Goal: Task Accomplishment & Management: Use online tool/utility

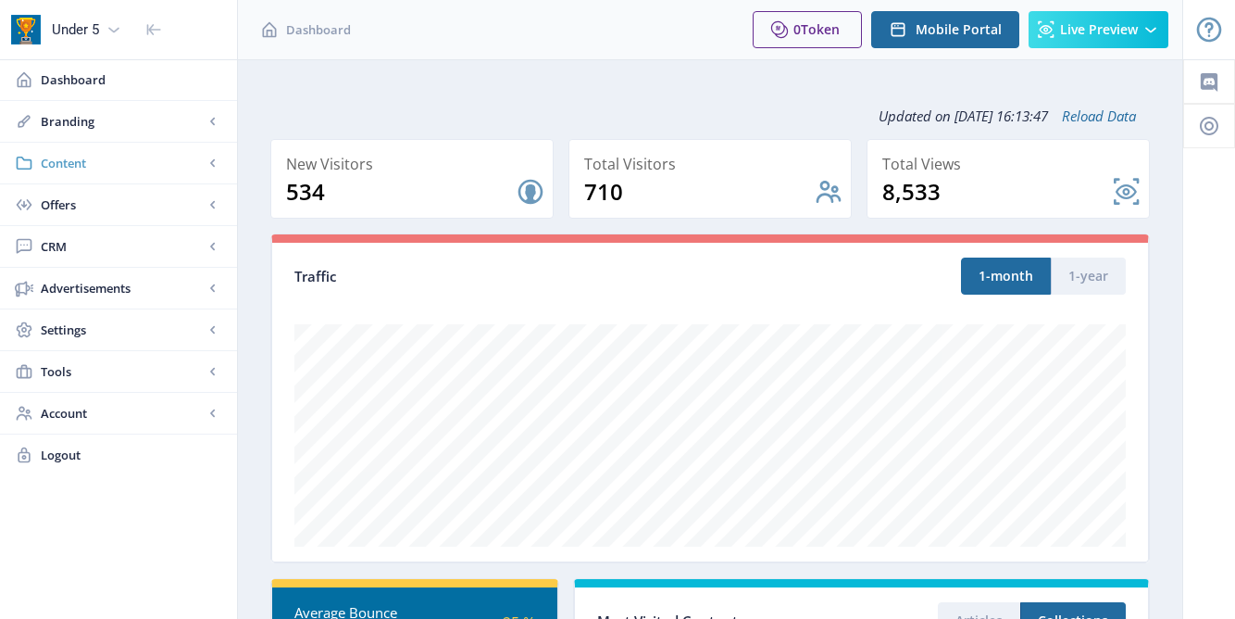
click at [199, 160] on span "Content" at bounding box center [122, 163] width 163 height 19
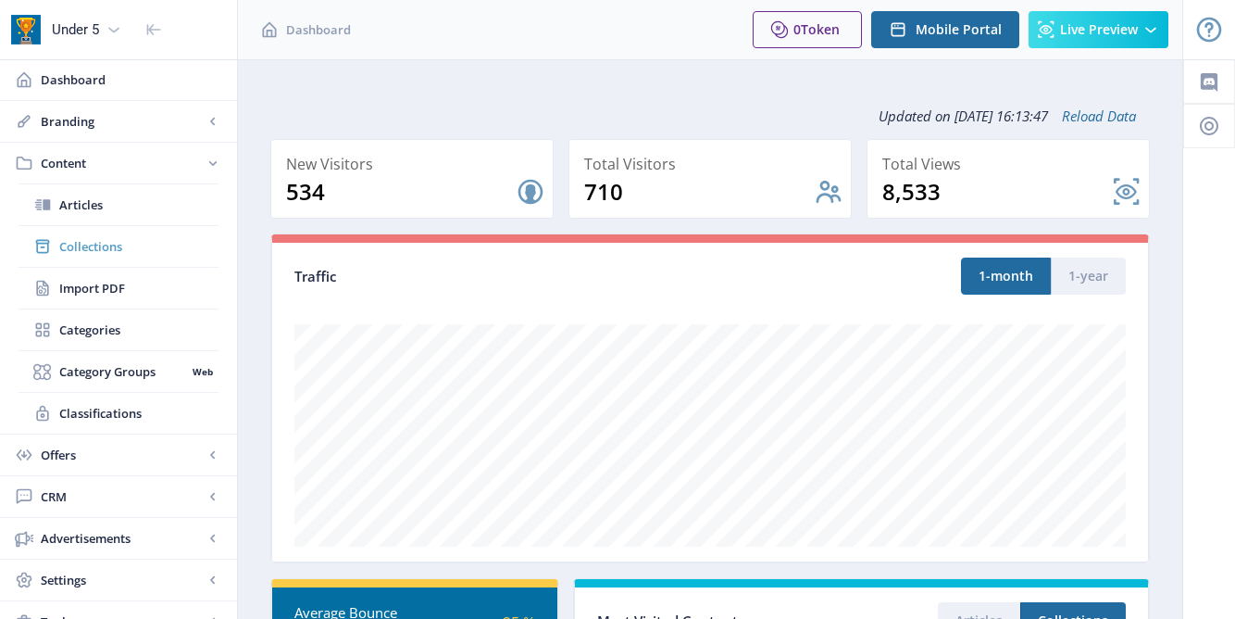
click at [100, 252] on span "Collections" at bounding box center [138, 246] width 159 height 19
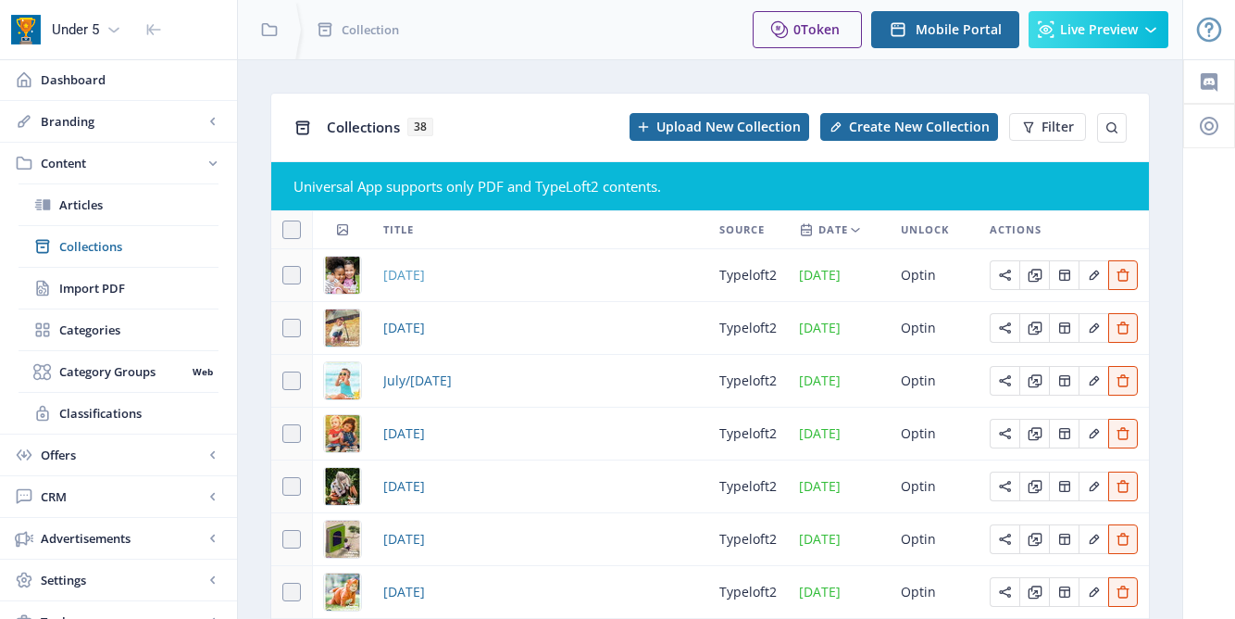
click at [413, 276] on span "October 2025" at bounding box center [404, 275] width 42 height 22
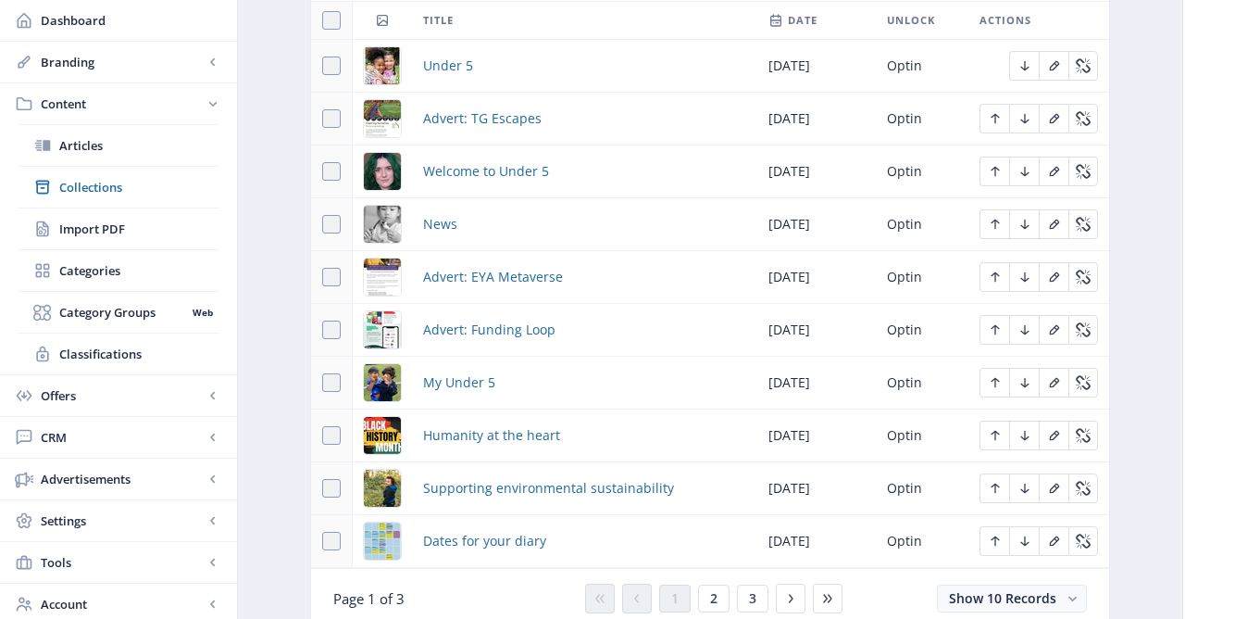
scroll to position [905, 0]
click at [712, 604] on div "You have unsaved changes Discard Changes Save Changes" at bounding box center [618, 588] width 1050 height 59
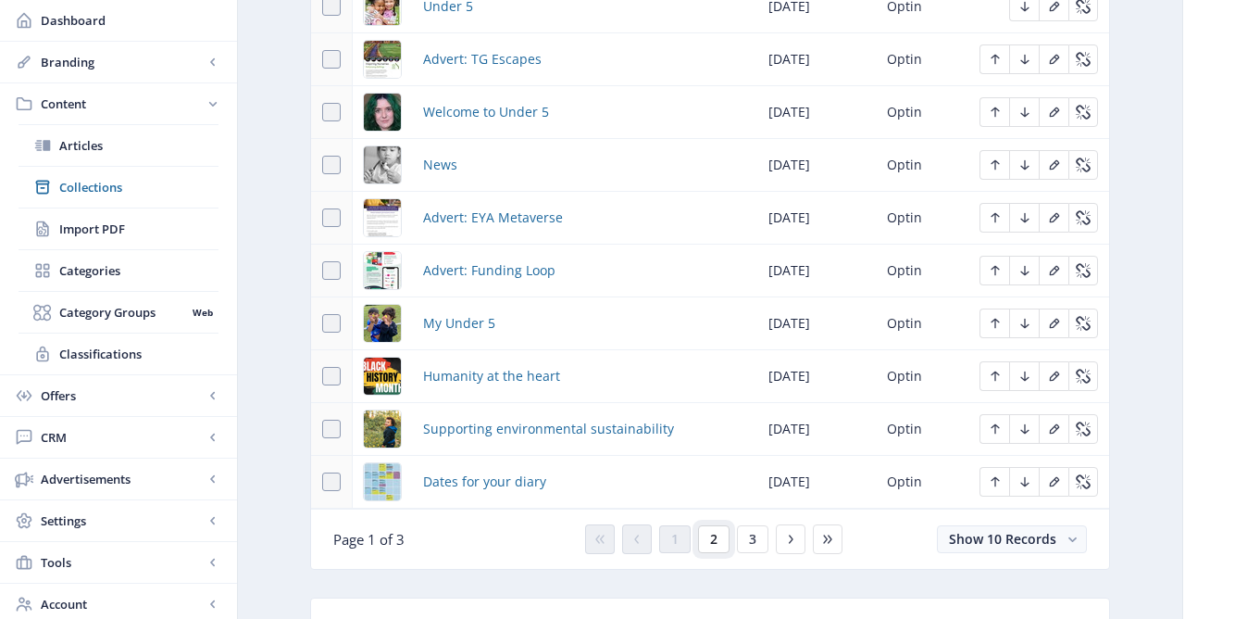
click at [708, 548] on button "2" at bounding box center [713, 539] width 31 height 28
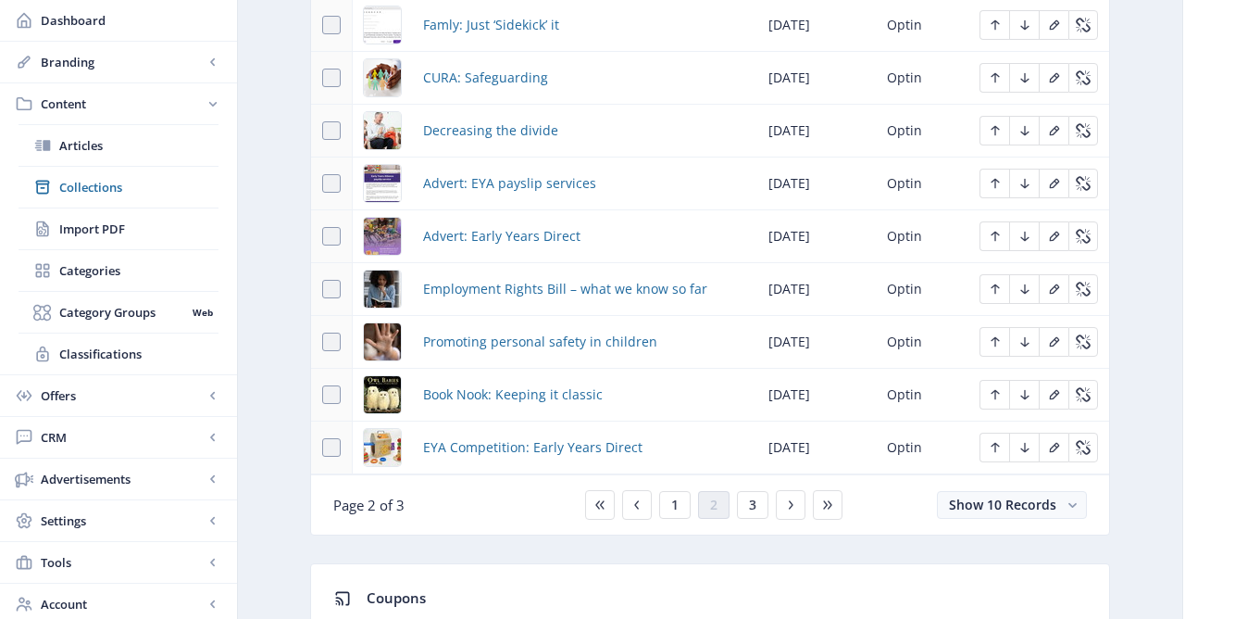
scroll to position [1010, 0]
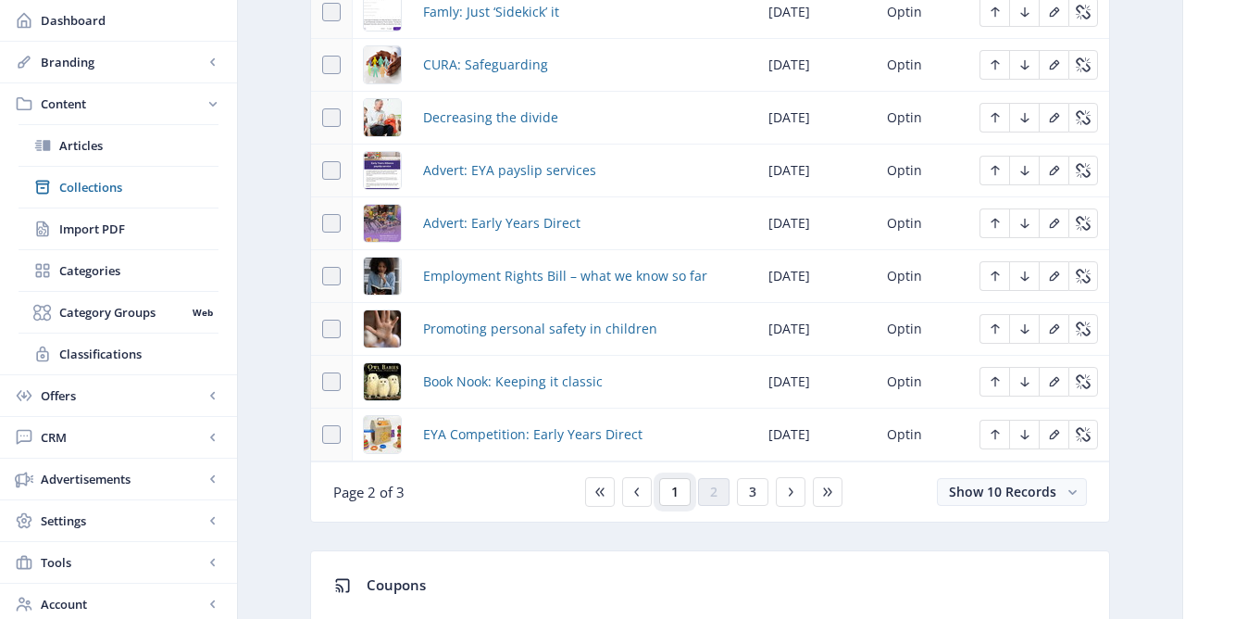
click at [670, 497] on button "1" at bounding box center [674, 492] width 31 height 28
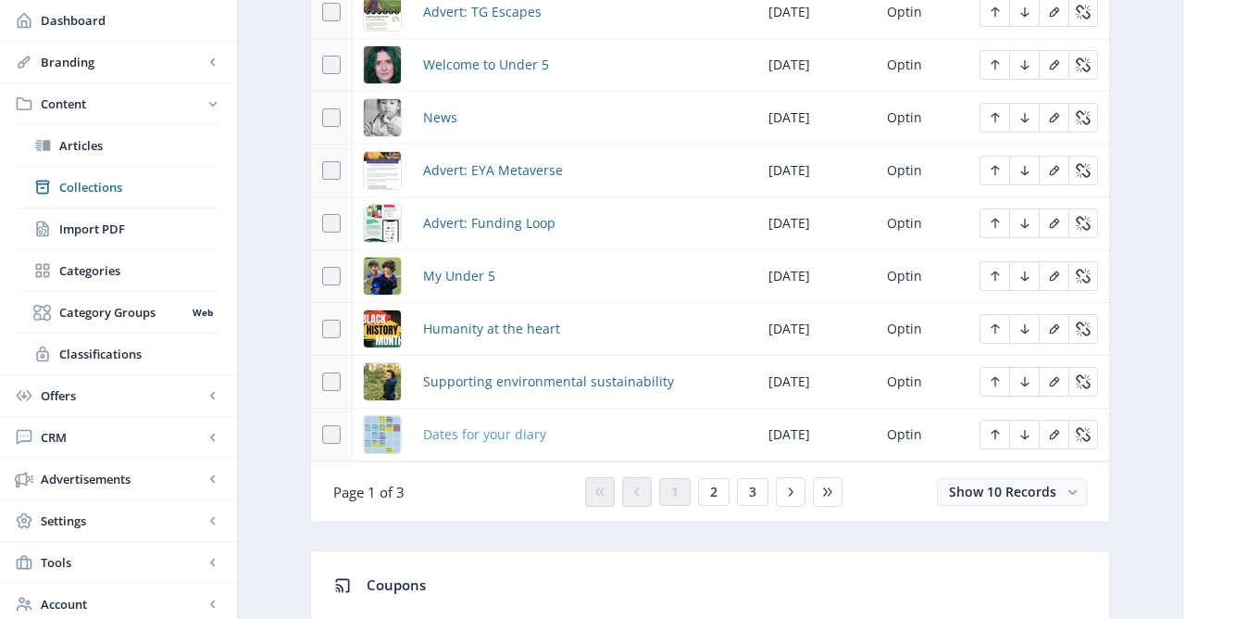
click at [462, 441] on span "Dates for your diary" at bounding box center [484, 434] width 123 height 22
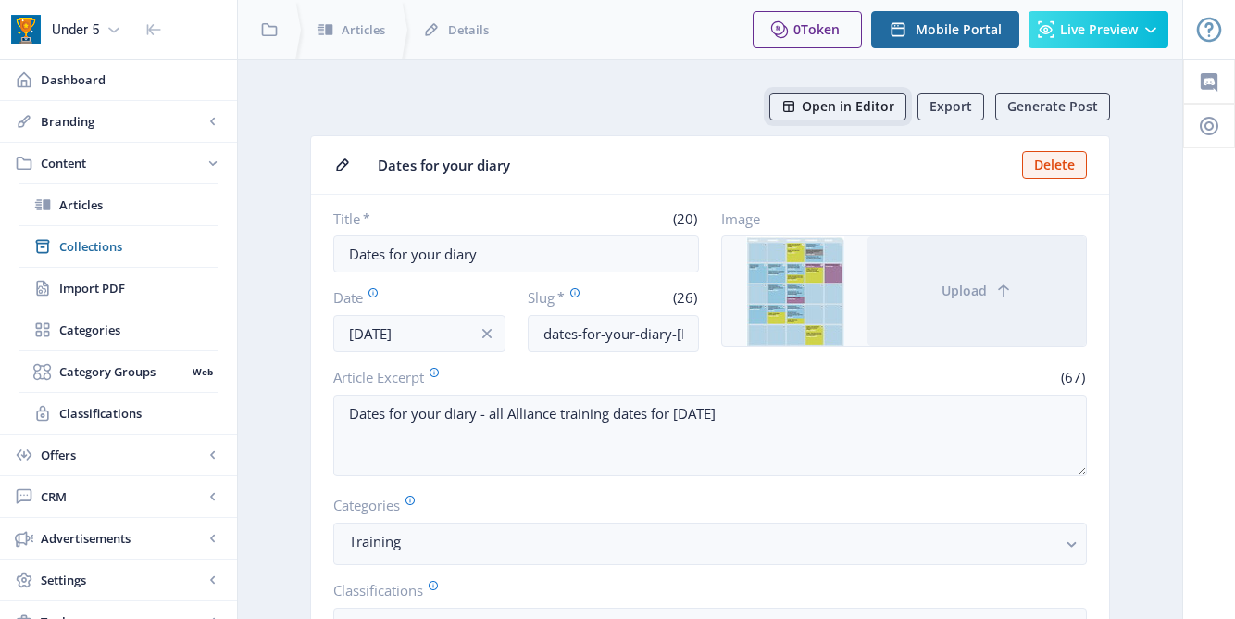
click at [812, 105] on span "Open in Editor" at bounding box center [848, 106] width 93 height 15
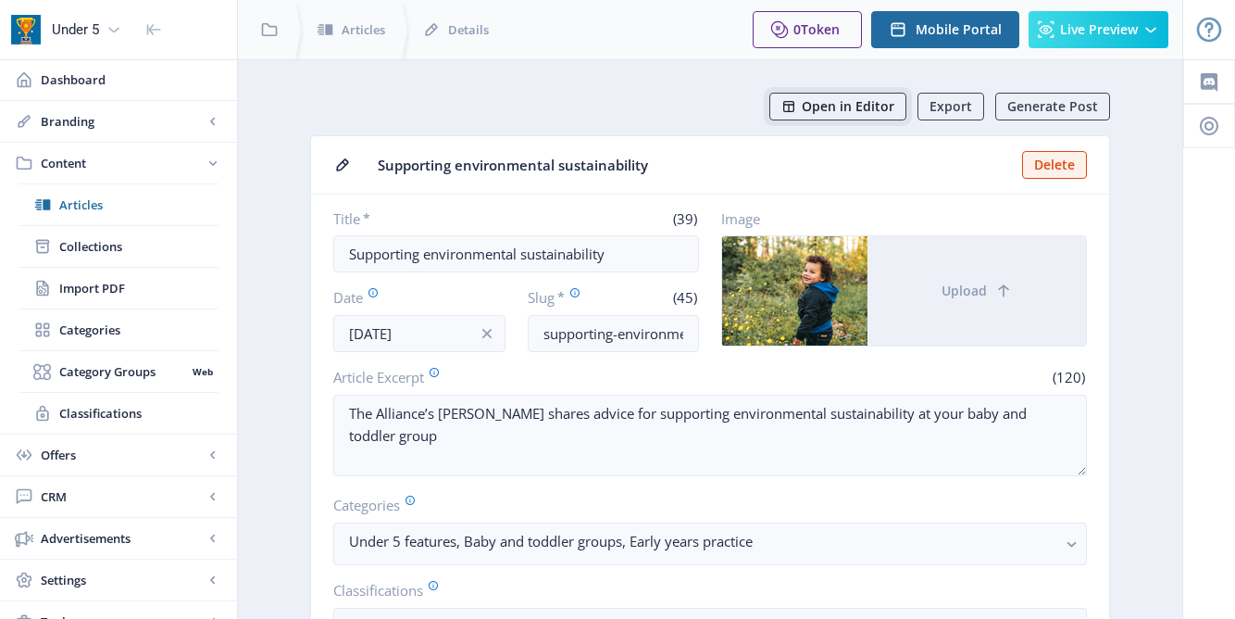
click at [830, 109] on span "Open in Editor" at bounding box center [848, 106] width 93 height 15
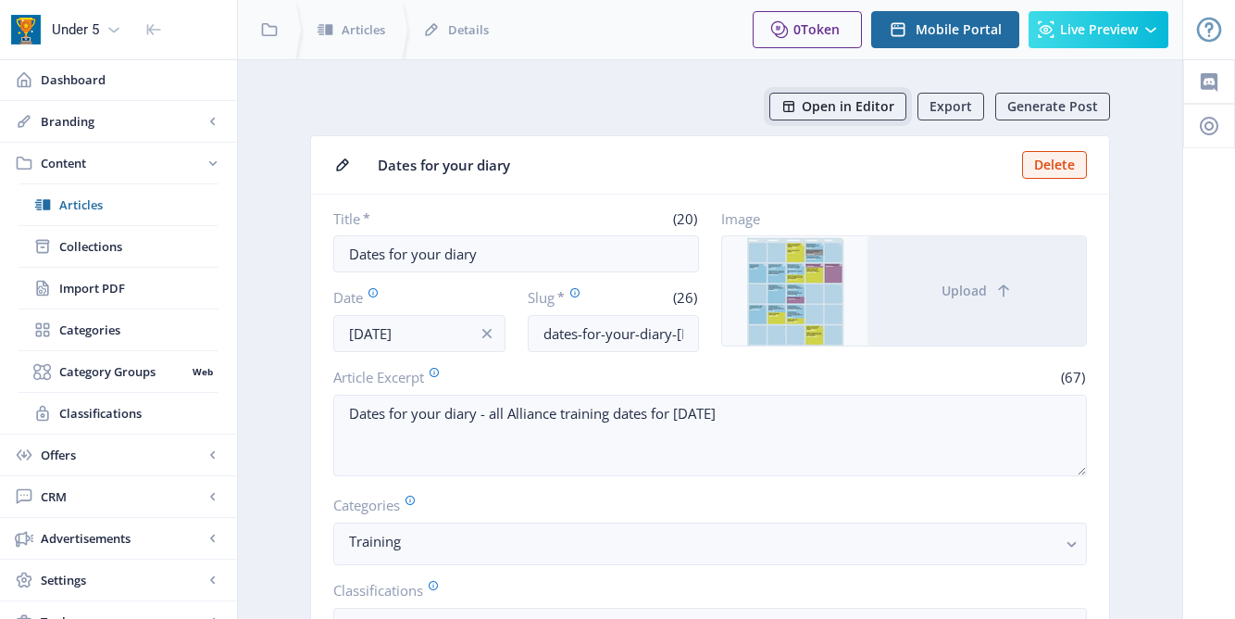
click at [817, 103] on span "Open in Editor" at bounding box center [848, 106] width 93 height 15
